Goal: Task Accomplishment & Management: Use online tool/utility

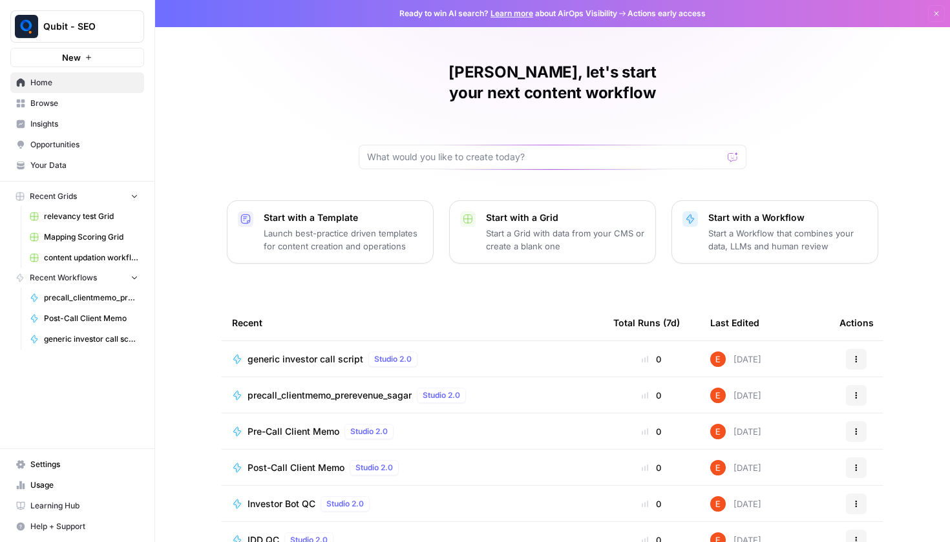
click at [260, 460] on div "Post-Call Client Memo Studio 2.0" at bounding box center [325, 468] width 156 height 16
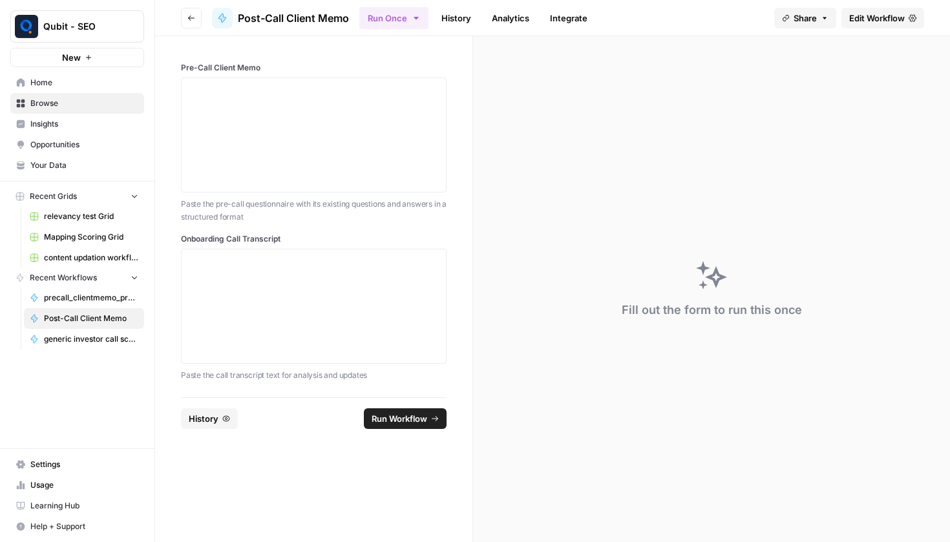
click at [862, 27] on link "Edit Workflow" at bounding box center [882, 18] width 83 height 21
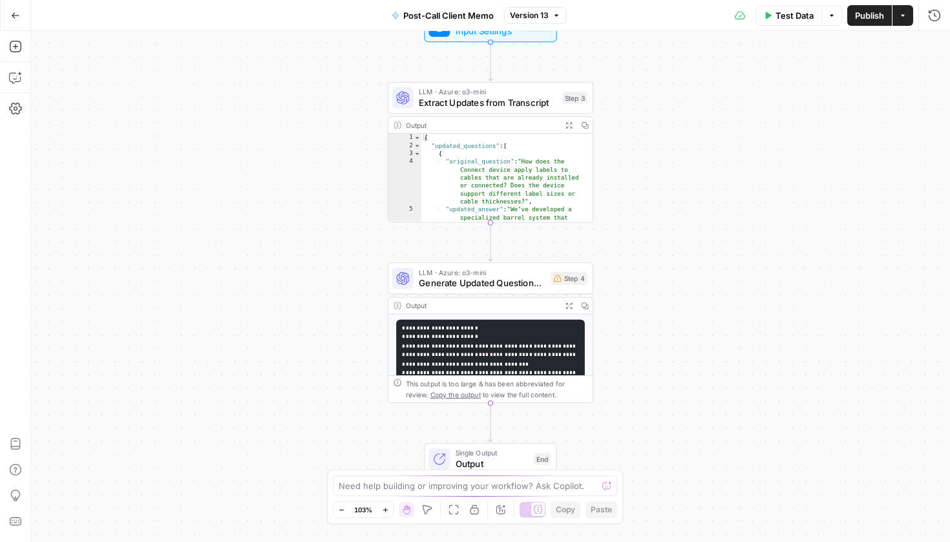
click at [565, 284] on div "Step 4" at bounding box center [569, 279] width 37 height 14
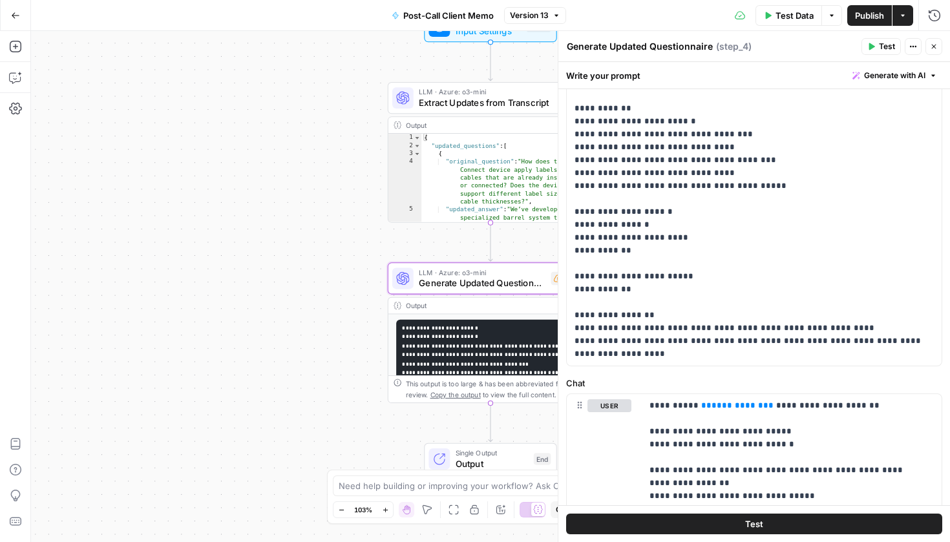
scroll to position [179, 0]
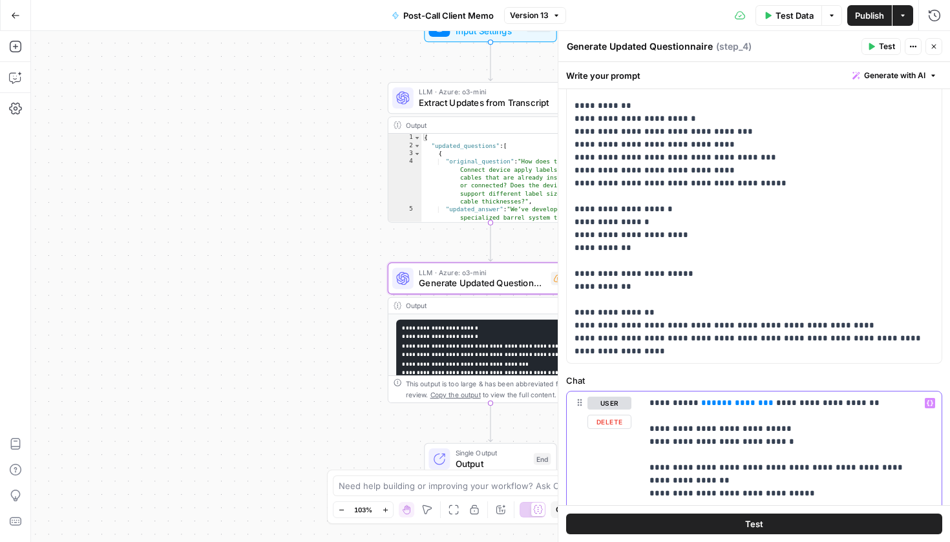
drag, startPoint x: 784, startPoint y: 443, endPoint x: 663, endPoint y: 443, distance: 120.8
click at [663, 443] on p "**********" at bounding box center [786, 500] width 275 height 207
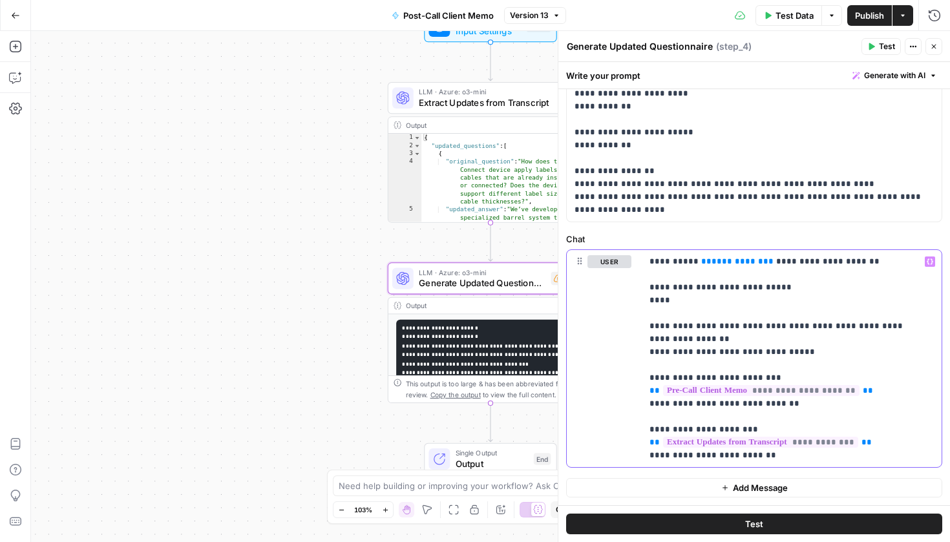
scroll to position [274, 0]
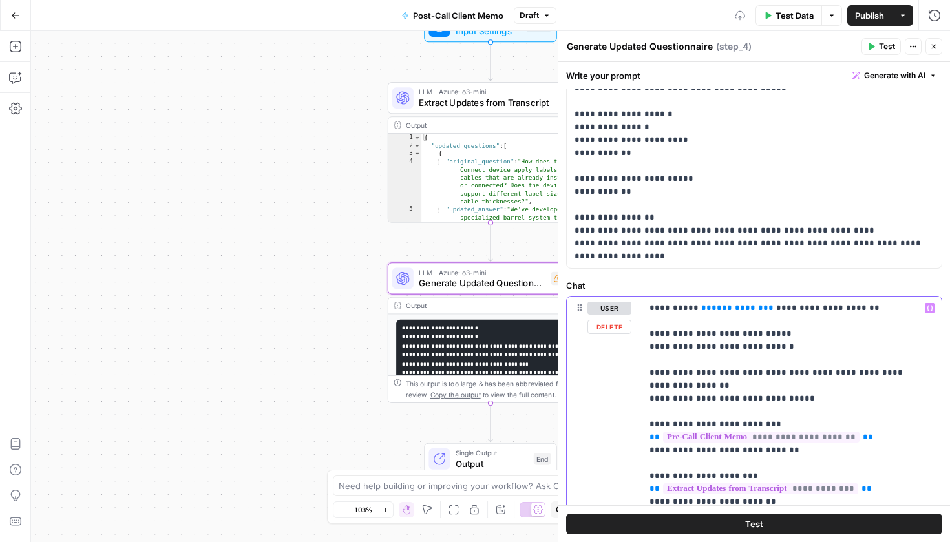
click at [795, 321] on p "**********" at bounding box center [786, 405] width 275 height 207
click at [689, 351] on p "**********" at bounding box center [786, 405] width 275 height 207
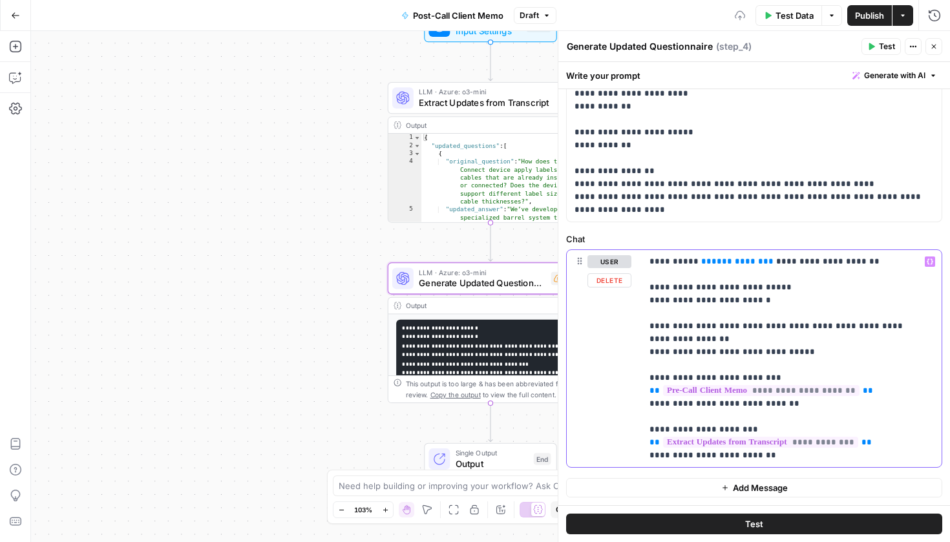
click at [746, 430] on p "**********" at bounding box center [786, 358] width 275 height 207
click at [798, 425] on p "**********" at bounding box center [786, 358] width 275 height 207
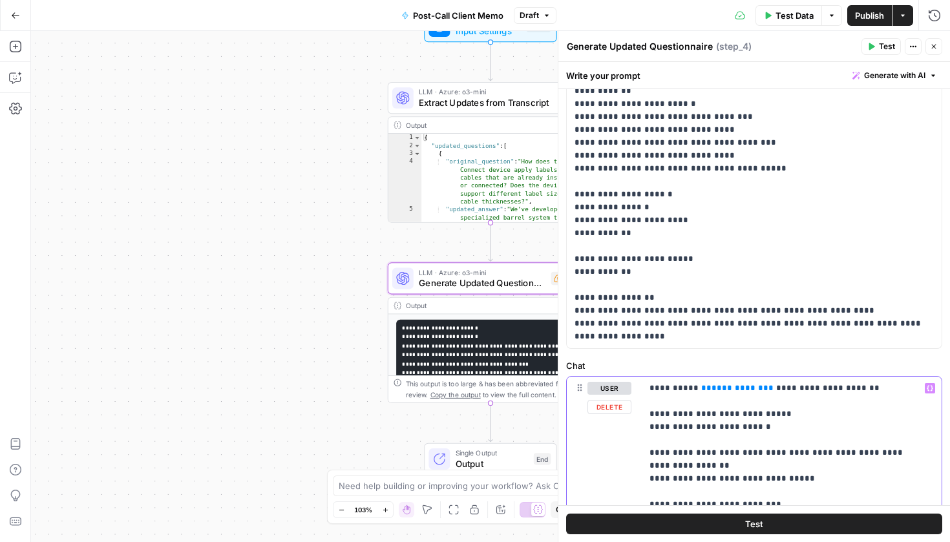
scroll to position [149, 0]
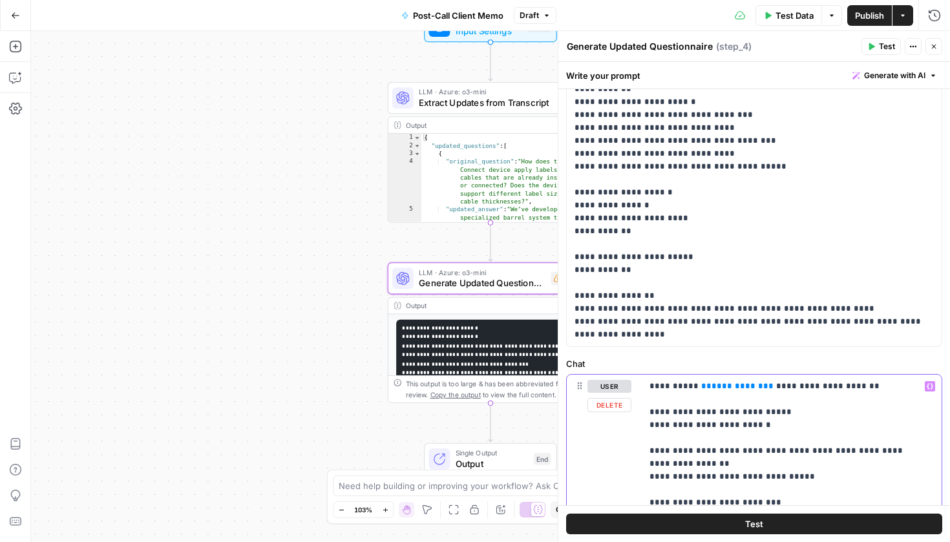
click at [749, 385] on p "**********" at bounding box center [786, 483] width 275 height 207
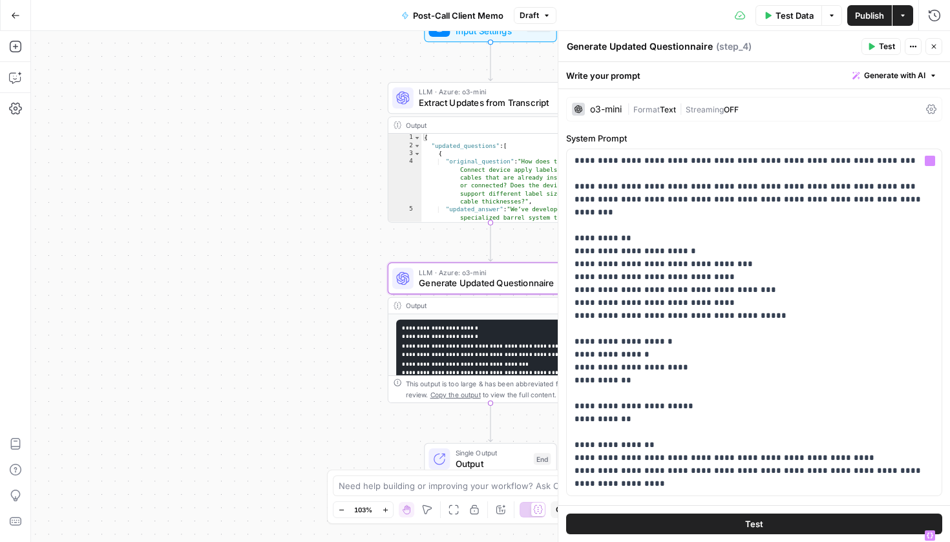
scroll to position [0, 0]
click at [872, 19] on span "Publish" at bounding box center [869, 15] width 29 height 13
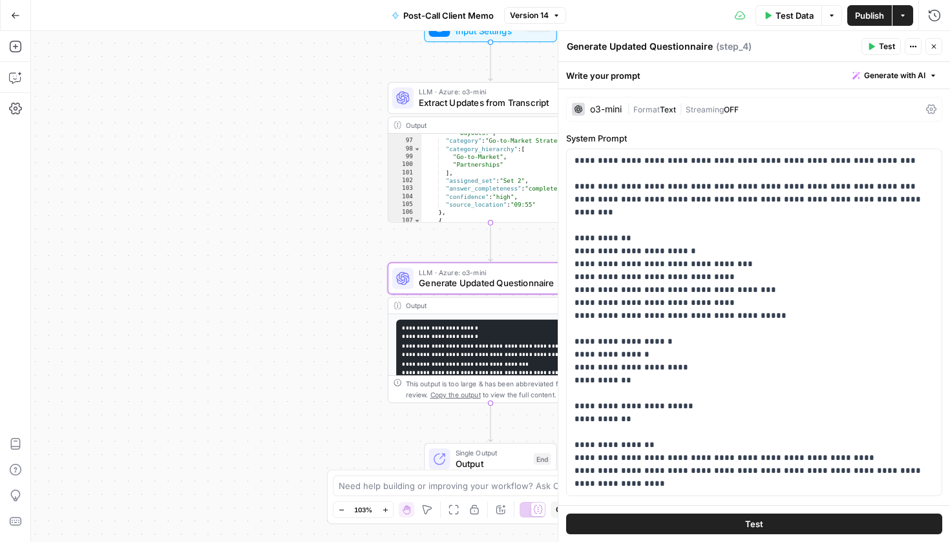
scroll to position [1534, 0]
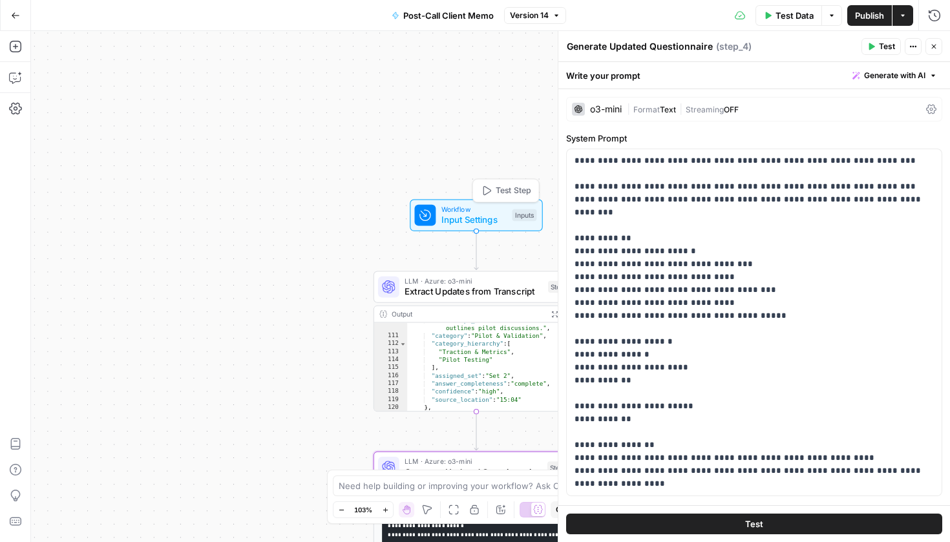
click at [462, 225] on span "Input Settings" at bounding box center [474, 220] width 66 height 14
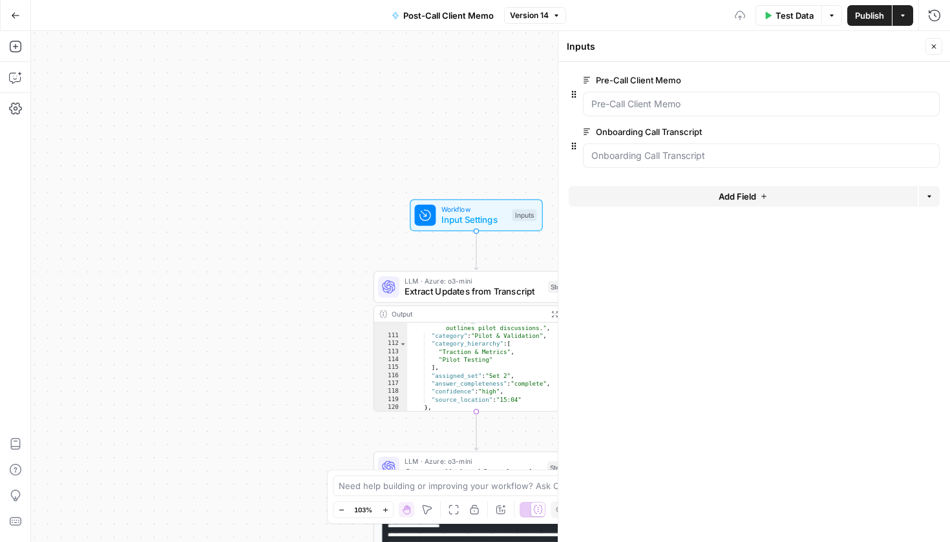
click at [936, 41] on button "Close" at bounding box center [933, 46] width 17 height 17
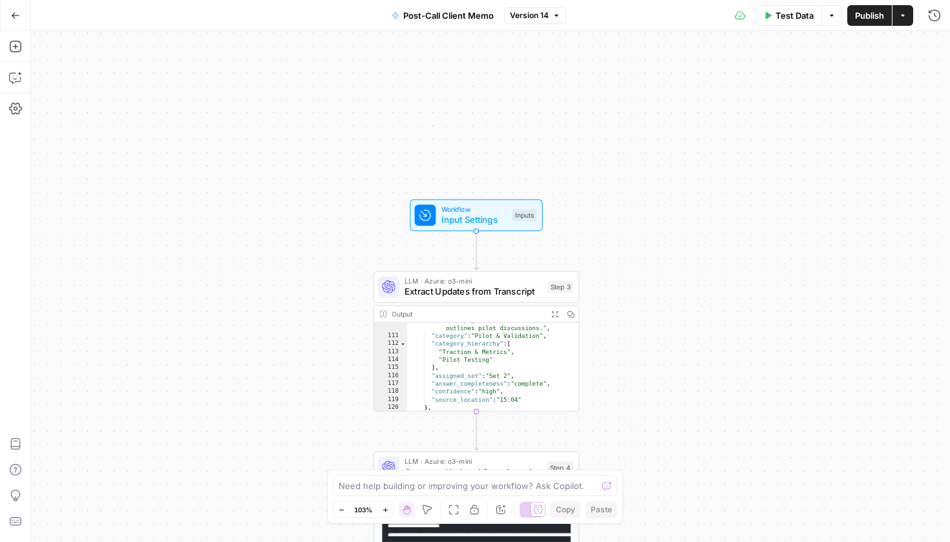
click at [514, 215] on div "Inputs" at bounding box center [524, 215] width 25 height 12
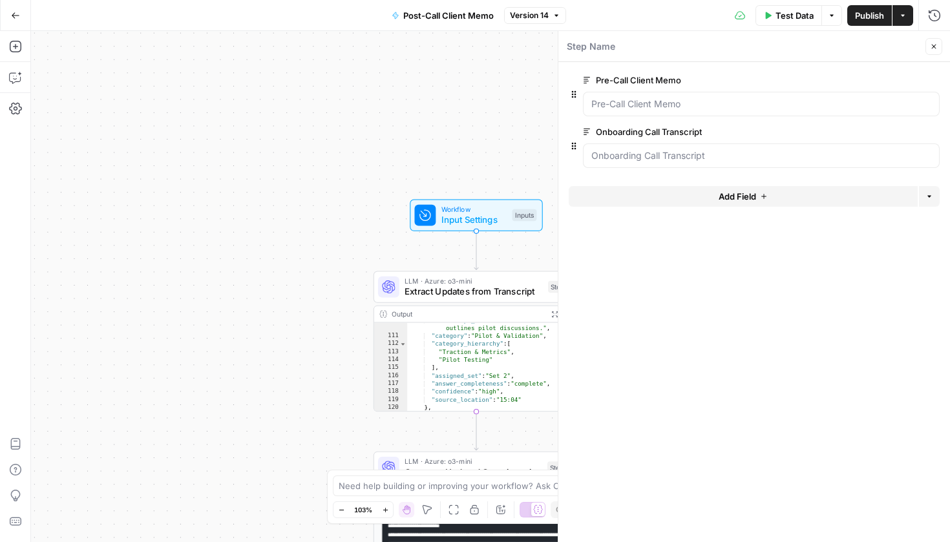
click at [905, 76] on span "edit field" at bounding box center [891, 80] width 28 height 10
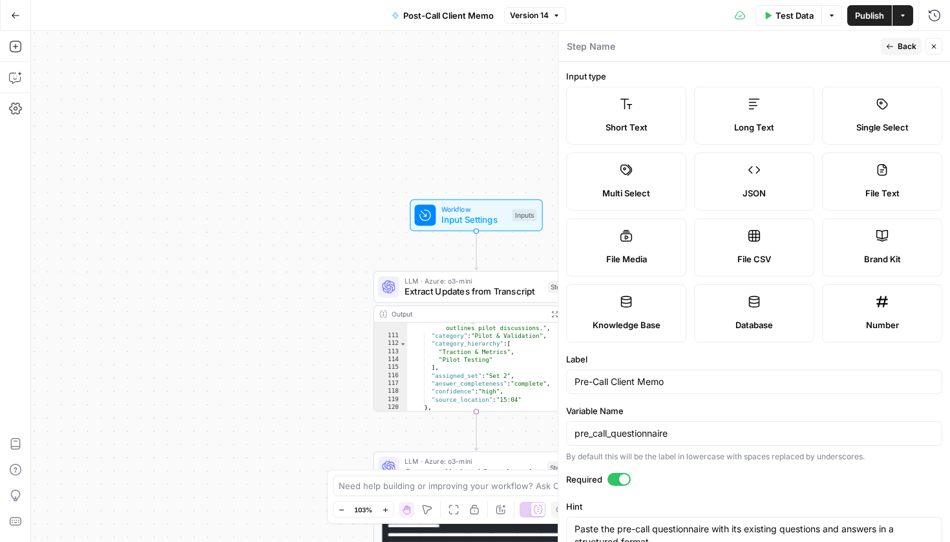
click at [931, 45] on icon "button" at bounding box center [934, 47] width 8 height 8
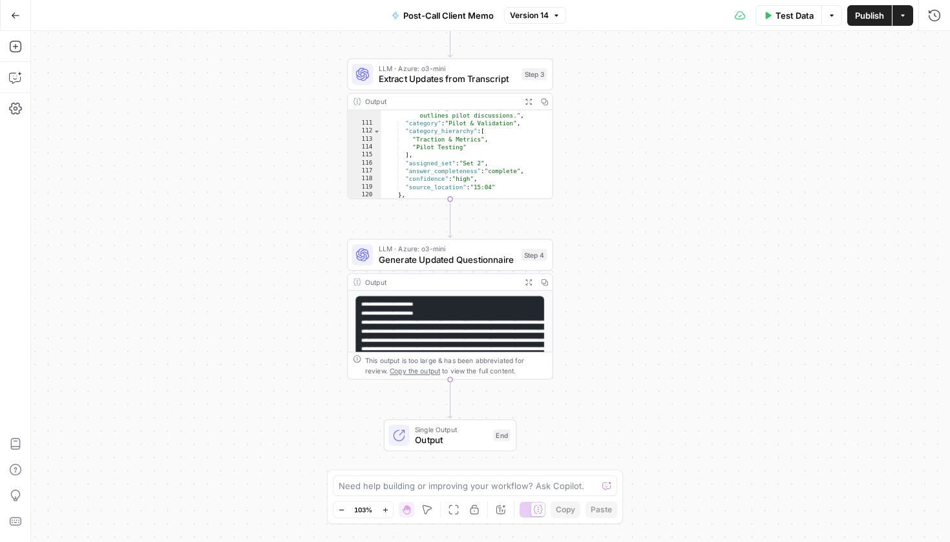
scroll to position [0, 0]
click at [461, 260] on span "Generate Updated Questionnaire" at bounding box center [448, 260] width 138 height 14
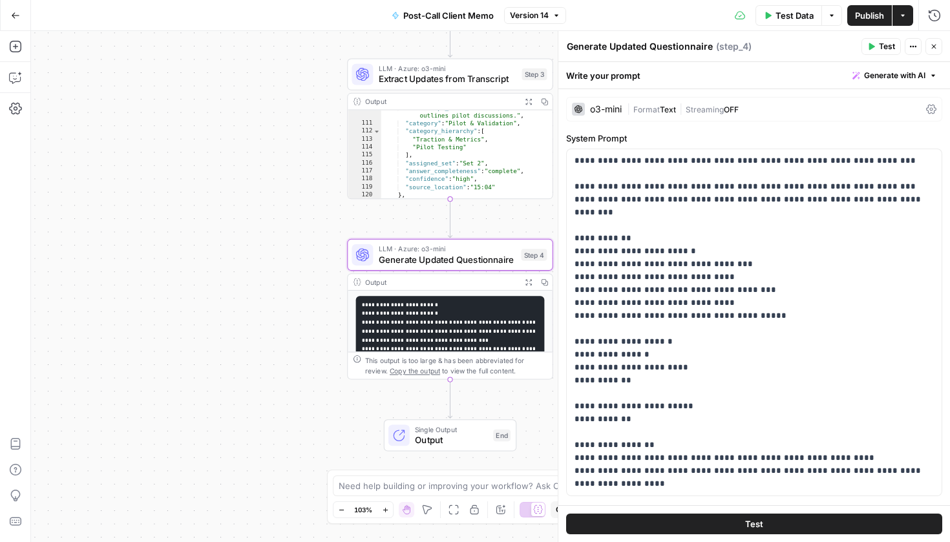
click at [671, 109] on span "Text" at bounding box center [668, 110] width 16 height 10
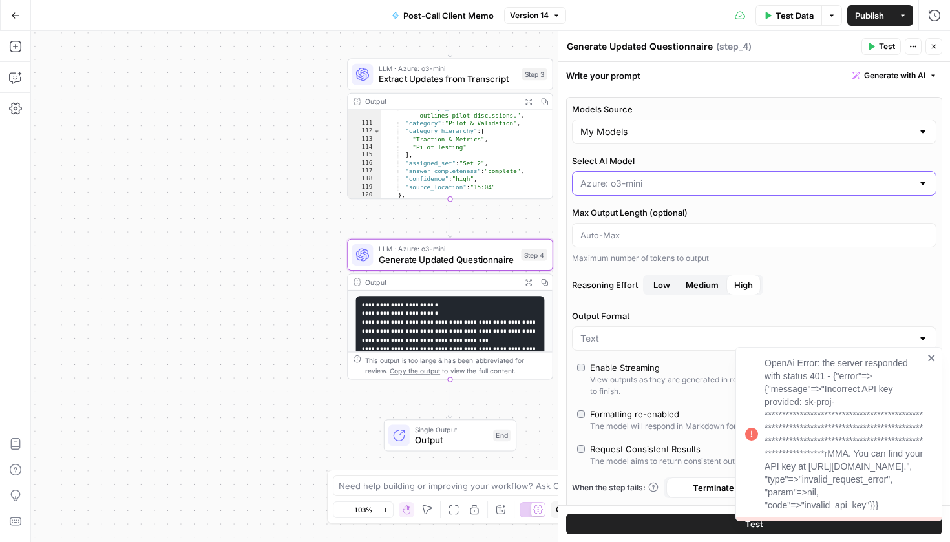
click at [689, 180] on input "Select AI Model" at bounding box center [746, 183] width 332 height 13
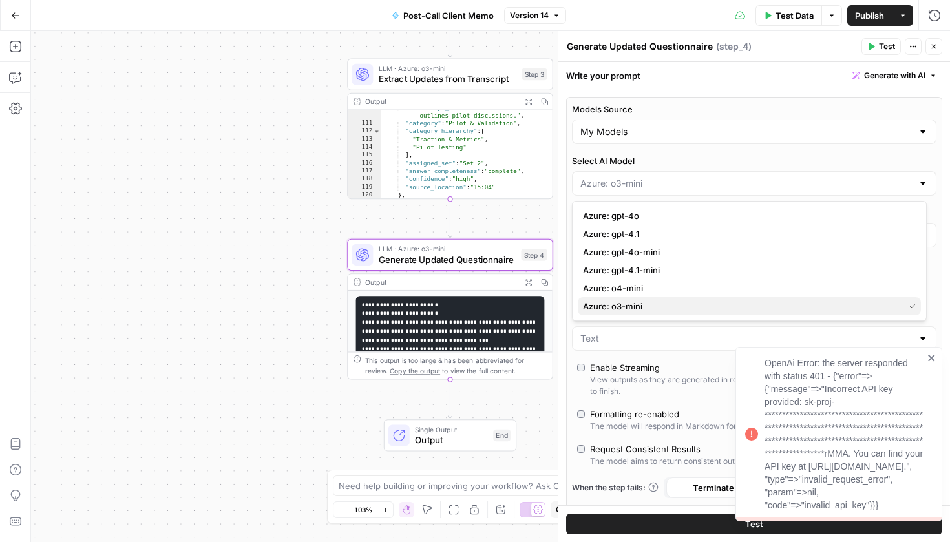
click at [645, 309] on span "Azure: o3-mini" at bounding box center [741, 306] width 316 height 13
type input "Azure: o3-mini"
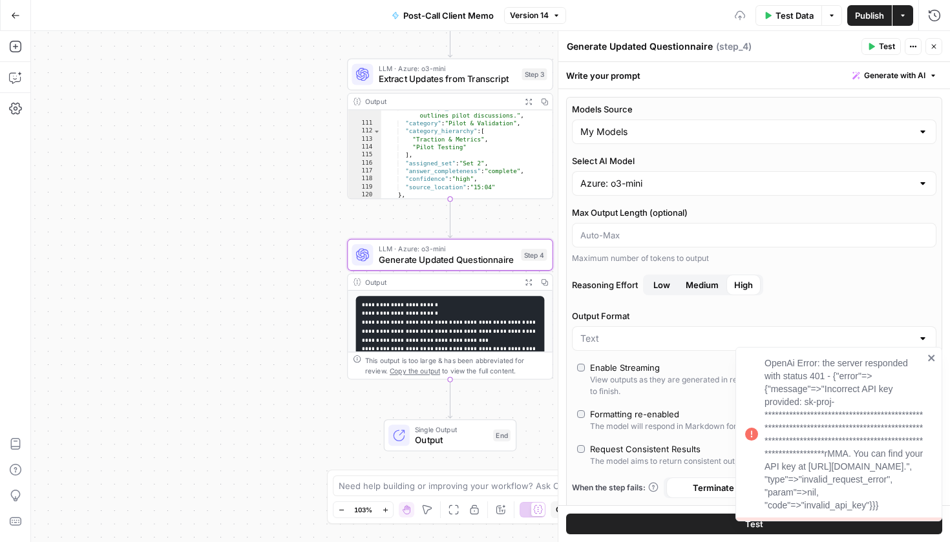
click at [870, 11] on span "Publish" at bounding box center [869, 15] width 29 height 13
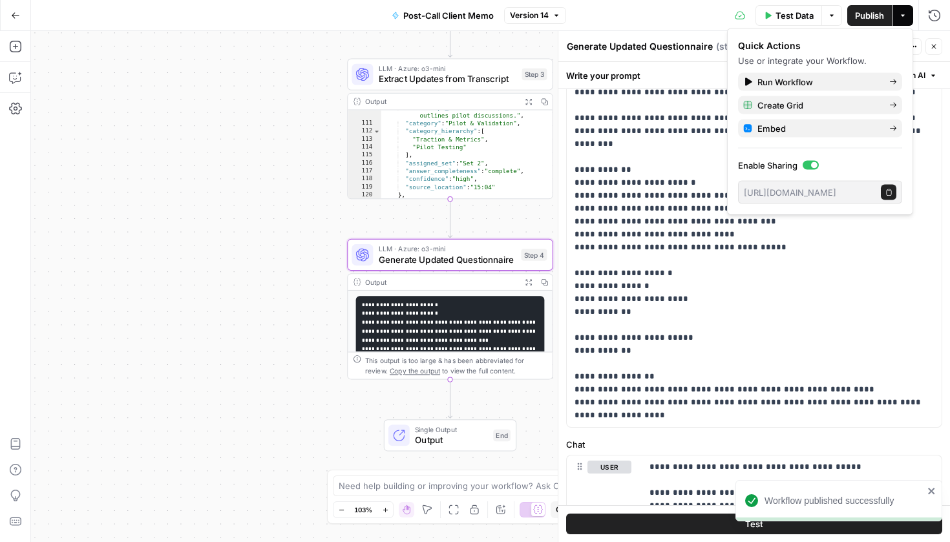
scroll to position [628, 0]
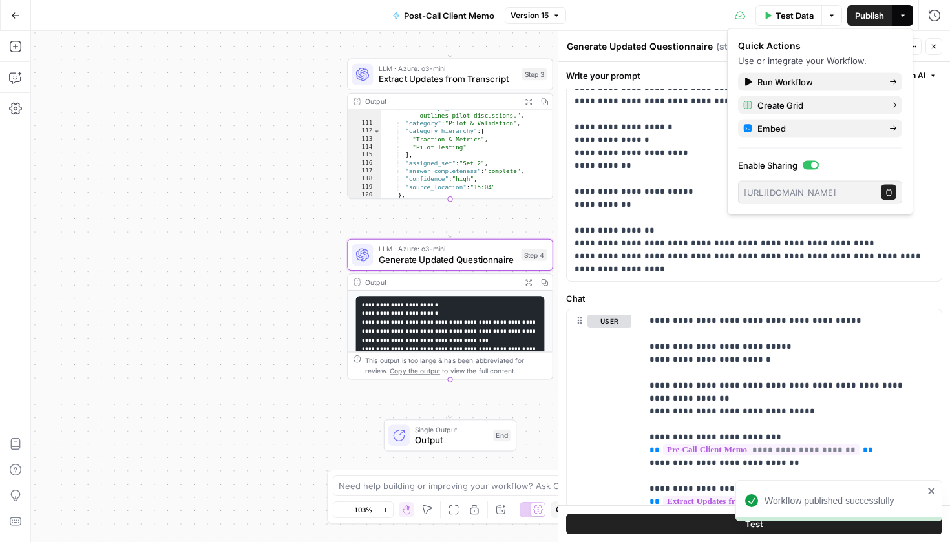
click at [933, 490] on icon "close" at bounding box center [931, 491] width 9 height 10
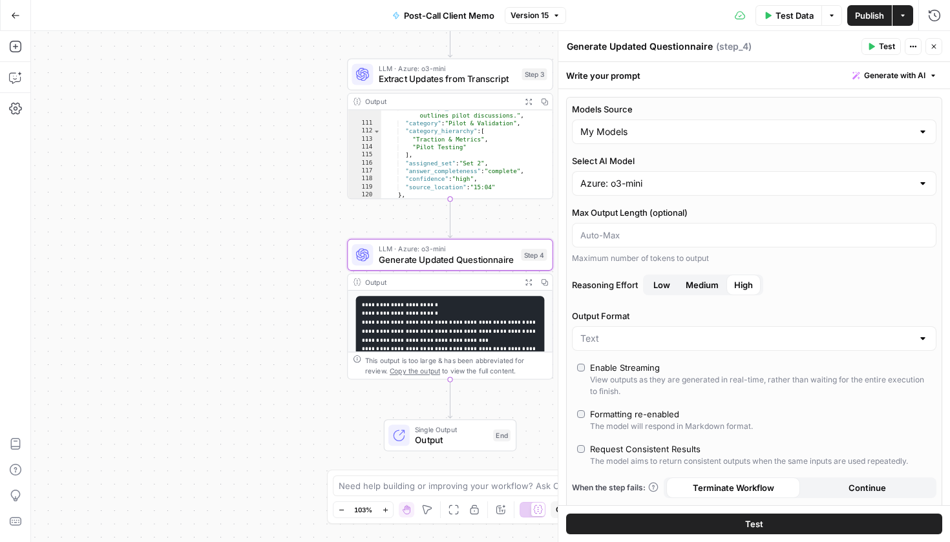
scroll to position [0, 0]
click at [930, 46] on icon "button" at bounding box center [934, 47] width 8 height 8
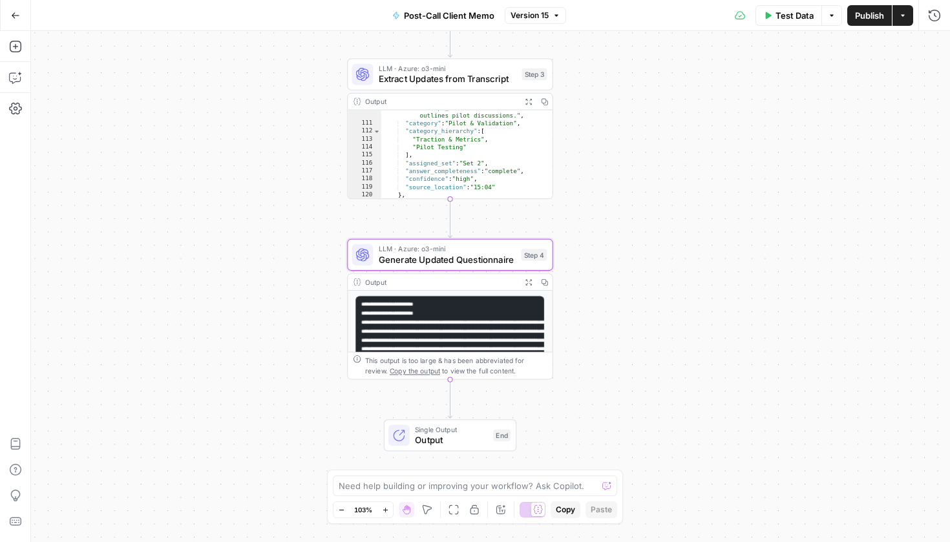
click at [495, 79] on span "Extract Updates from Transcript" at bounding box center [448, 79] width 138 height 14
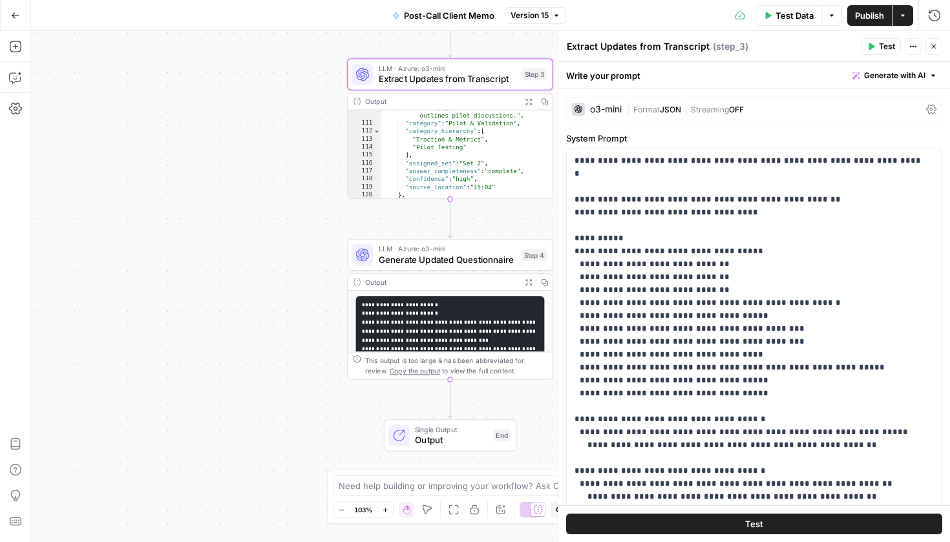
click at [663, 110] on span "JSON" at bounding box center [670, 110] width 21 height 10
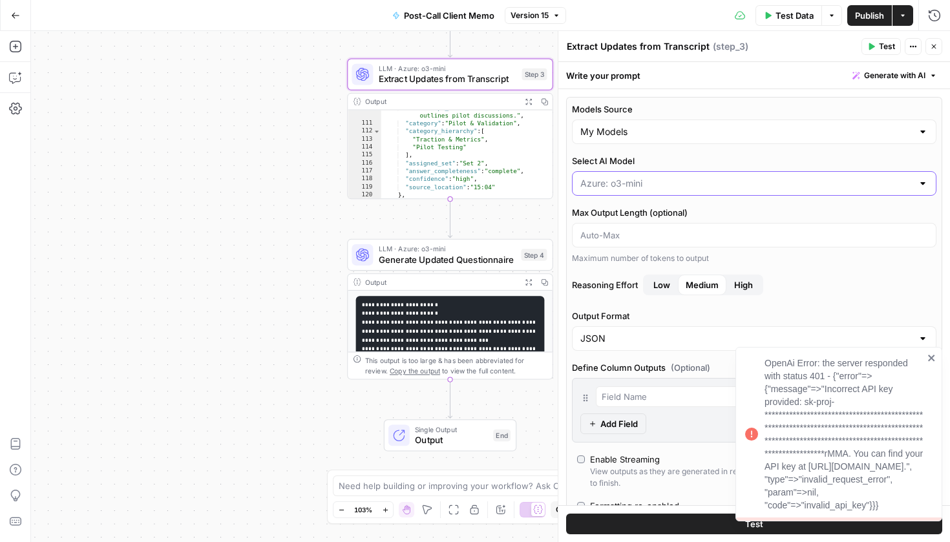
click at [791, 184] on input "Select AI Model" at bounding box center [746, 183] width 332 height 13
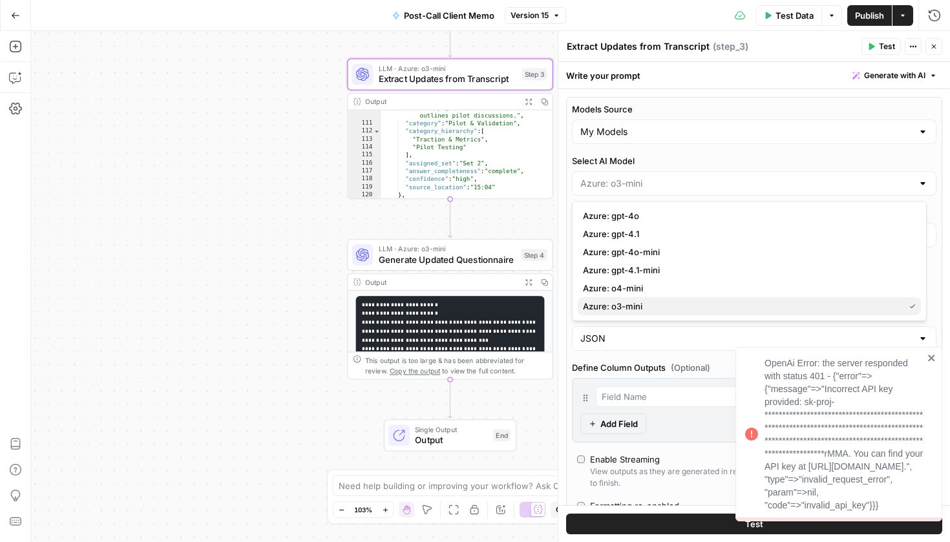
click at [685, 313] on button "Azure: o3-mini" at bounding box center [749, 306] width 343 height 18
type input "Azure: o3-mini"
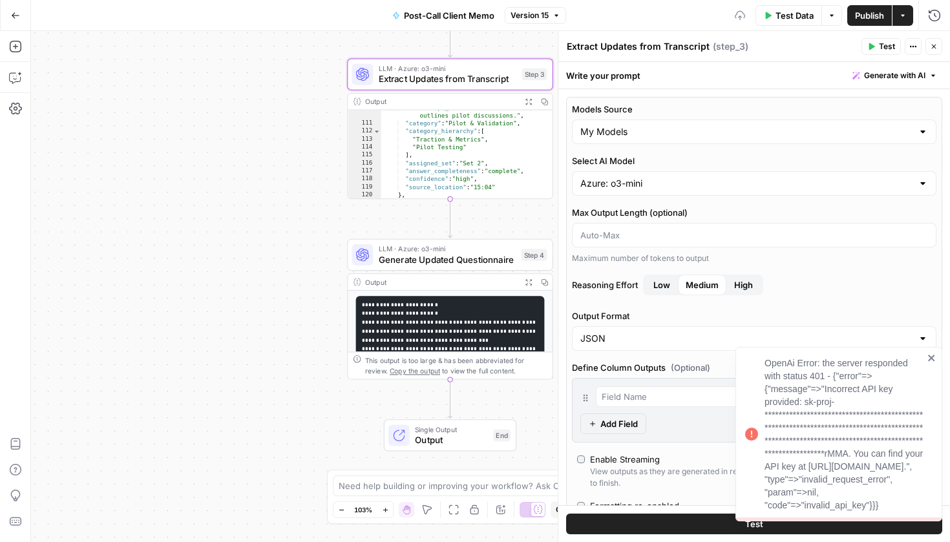
click at [934, 45] on icon "button" at bounding box center [934, 47] width 8 height 8
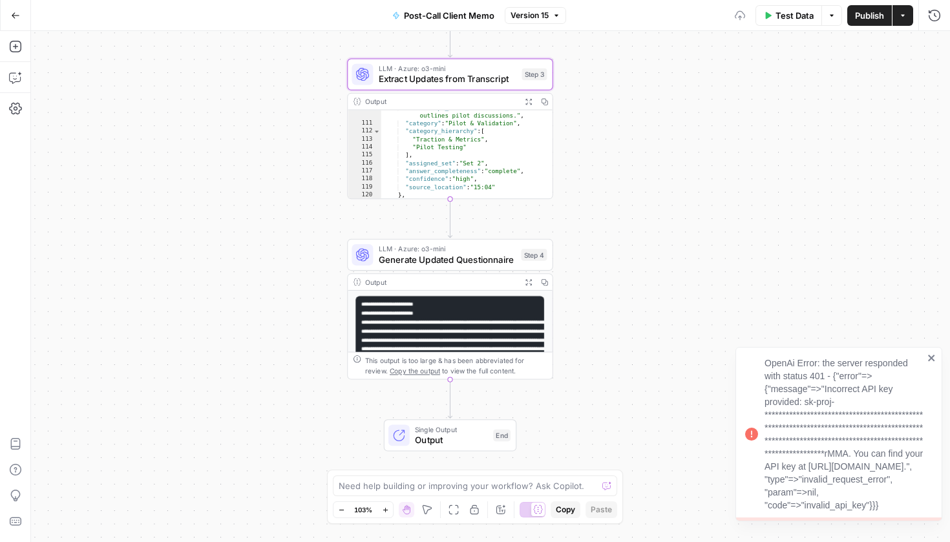
click at [926, 353] on div "**********" at bounding box center [834, 434] width 186 height 163
